Goal: Find specific page/section: Find specific page/section

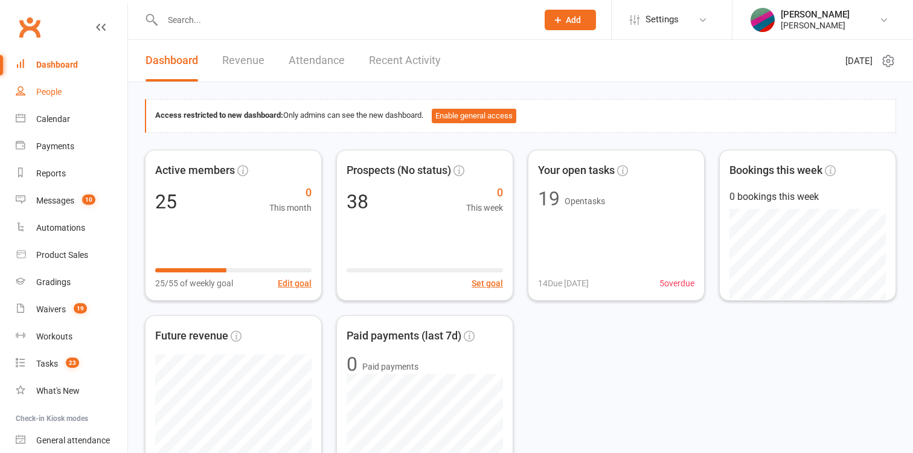
click at [59, 97] on div "People" at bounding box center [48, 92] width 25 height 10
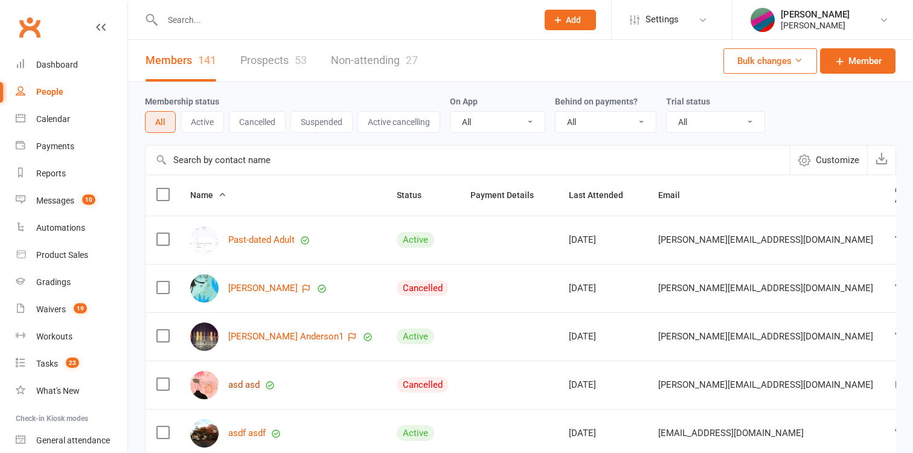
click at [251, 381] on link "asd asd" at bounding box center [243, 385] width 31 height 10
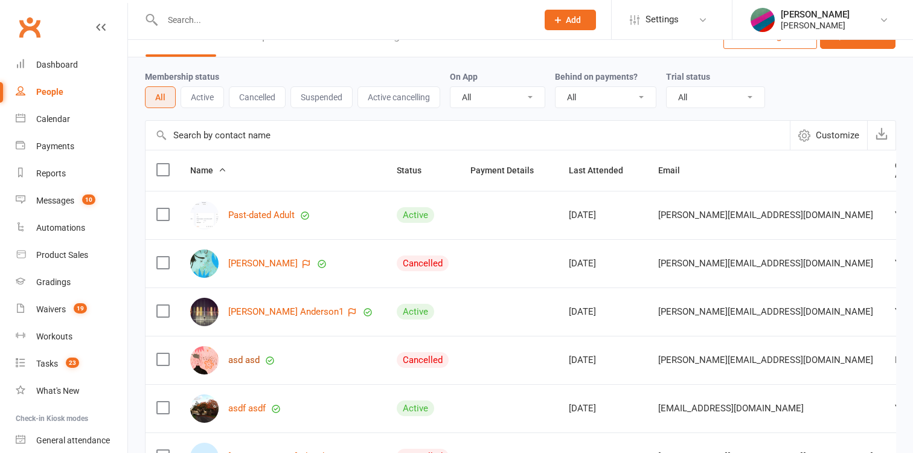
scroll to position [352, 0]
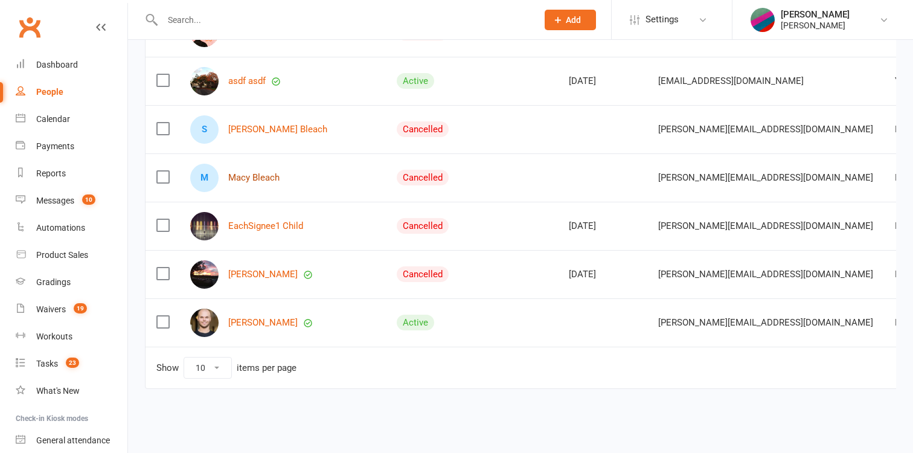
click at [261, 178] on link "Macy Bleach" at bounding box center [253, 178] width 51 height 10
